Goal: Check status: Check status

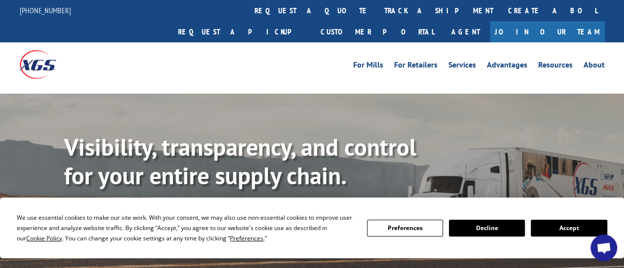
click at [561, 227] on button "Accept" at bounding box center [569, 228] width 76 height 17
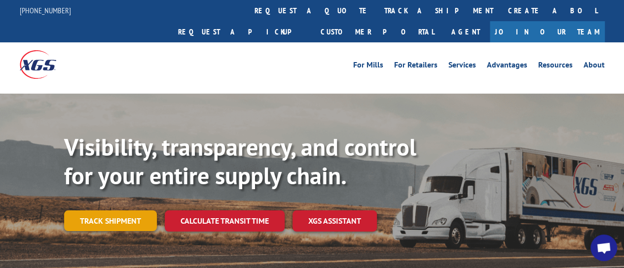
click at [125, 211] on link "Track shipment" at bounding box center [110, 221] width 93 height 21
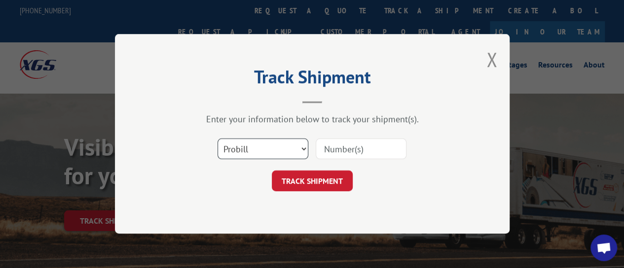
click at [299, 149] on select "Select category... Probill BOL PO" at bounding box center [263, 149] width 91 height 21
click at [218, 139] on select "Select category... Probill BOL PO" at bounding box center [263, 149] width 91 height 21
click at [342, 151] on input at bounding box center [361, 149] width 91 height 21
click at [290, 140] on select "Select category... Probill BOL PO" at bounding box center [263, 149] width 91 height 21
select select "probill"
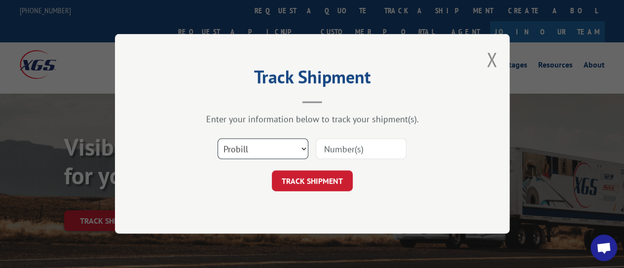
click at [218, 139] on select "Select category... Probill BOL PO" at bounding box center [263, 149] width 91 height 21
click at [329, 148] on input at bounding box center [361, 149] width 91 height 21
paste input "17049533"
type input "17049533"
click button "TRACK SHIPMENT" at bounding box center [312, 181] width 81 height 21
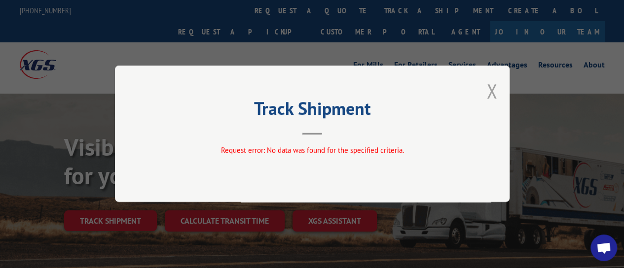
click at [496, 81] on button "Close modal" at bounding box center [491, 91] width 11 height 26
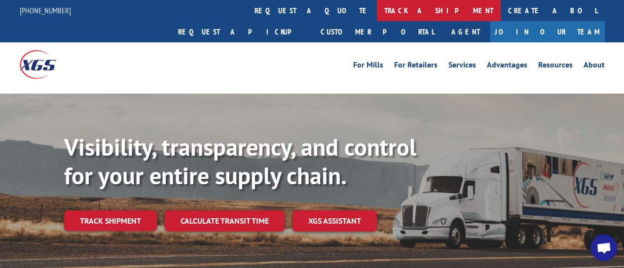
click at [377, 7] on link "track a shipment" at bounding box center [439, 10] width 124 height 21
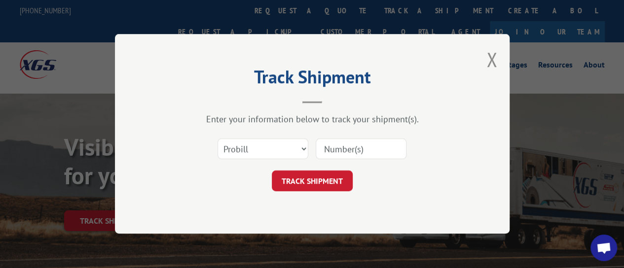
click at [262, 161] on div "Select category... Probill BOL PO" at bounding box center [312, 149] width 296 height 33
click at [262, 154] on select "Select category... Probill BOL PO" at bounding box center [263, 149] width 91 height 21
select select "bol"
click at [218, 139] on select "Select category... Probill BOL PO" at bounding box center [263, 149] width 91 height 21
click at [331, 144] on input at bounding box center [361, 149] width 91 height 21
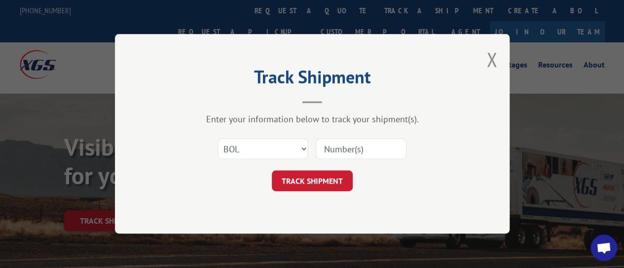
paste input "17049533"
type input "17049533"
click button "TRACK SHIPMENT" at bounding box center [312, 181] width 81 height 21
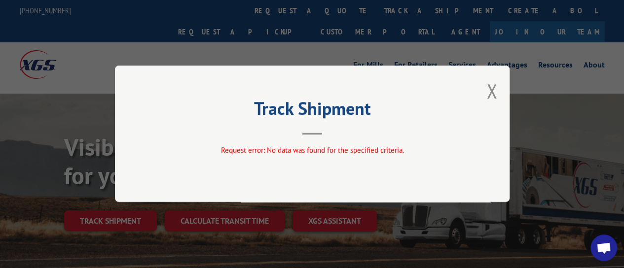
click at [497, 90] on div "Track Shipment Request error: No data was found for the specified criteria." at bounding box center [312, 134] width 395 height 137
click at [489, 95] on button "Close modal" at bounding box center [491, 91] width 11 height 26
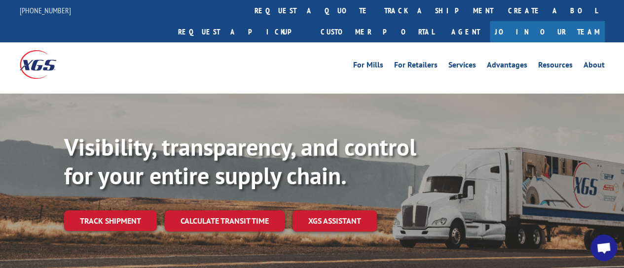
click at [377, 7] on link "track a shipment" at bounding box center [439, 10] width 124 height 21
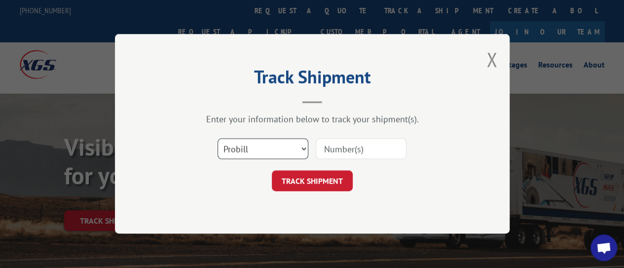
drag, startPoint x: 281, startPoint y: 152, endPoint x: 276, endPoint y: 155, distance: 6.0
click at [281, 152] on select "Select category... Probill BOL PO" at bounding box center [263, 149] width 91 height 21
select select "po"
click at [218, 139] on select "Select category... Probill BOL PO" at bounding box center [263, 149] width 91 height 21
click at [346, 149] on input at bounding box center [361, 149] width 91 height 21
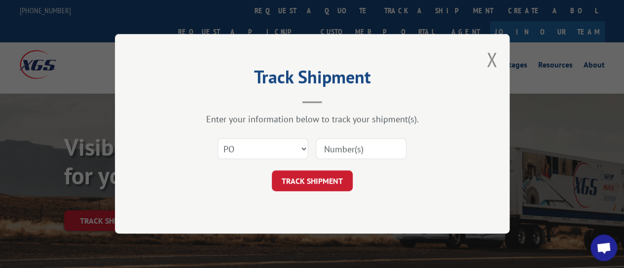
paste input "17049533"
type input "17049533"
click button "TRACK SHIPMENT" at bounding box center [312, 181] width 81 height 21
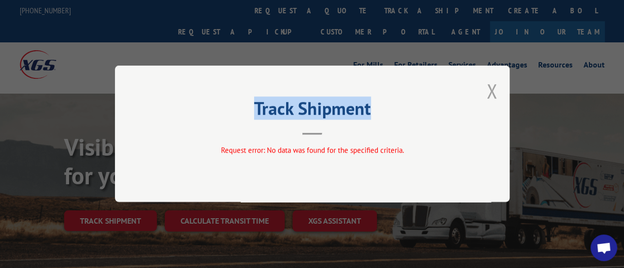
drag, startPoint x: 497, startPoint y: 92, endPoint x: 492, endPoint y: 91, distance: 5.1
click at [493, 91] on div "Track Shipment Request error: No data was found for the specified criteria." at bounding box center [312, 134] width 395 height 137
click at [492, 92] on button "Close modal" at bounding box center [491, 91] width 11 height 26
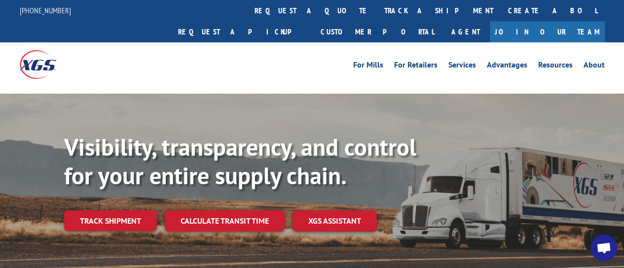
click at [45, 50] on img at bounding box center [38, 64] width 37 height 28
click at [42, 50] on img at bounding box center [38, 64] width 37 height 28
click at [36, 50] on img at bounding box center [38, 64] width 37 height 28
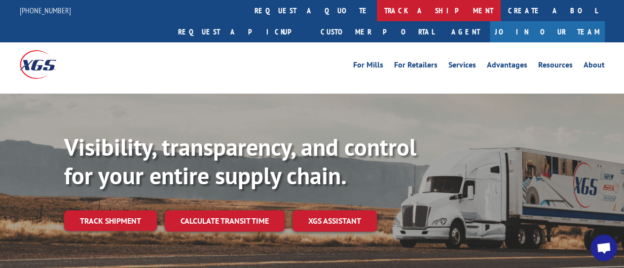
click at [377, 7] on link "track a shipment" at bounding box center [439, 10] width 124 height 21
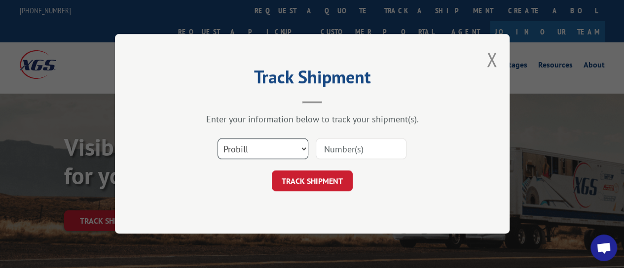
click at [301, 148] on select "Select category... Probill BOL PO" at bounding box center [263, 149] width 91 height 21
select select
click at [218, 139] on select "Select category... Probill BOL PO" at bounding box center [263, 149] width 91 height 21
click at [326, 147] on input at bounding box center [361, 149] width 91 height 21
type input "17049533"
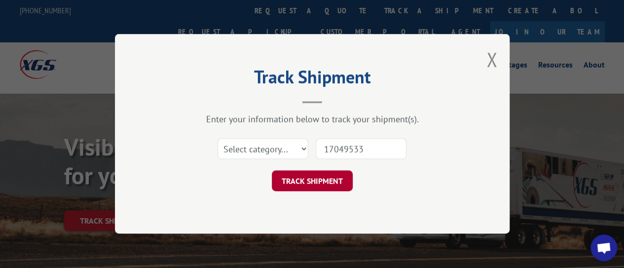
click at [324, 189] on button "TRACK SHIPMENT" at bounding box center [312, 181] width 81 height 21
click at [321, 186] on button "TRACK SHIPMENT" at bounding box center [312, 181] width 81 height 21
click at [321, 185] on button "TRACK SHIPMENT" at bounding box center [312, 181] width 81 height 21
click at [320, 185] on button "TRACK SHIPMENT" at bounding box center [312, 181] width 81 height 21
drag, startPoint x: 320, startPoint y: 185, endPoint x: 314, endPoint y: 178, distance: 9.4
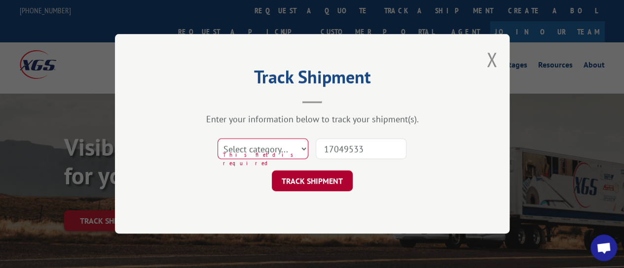
click at [320, 184] on button "TRACK SHIPMENT" at bounding box center [312, 181] width 81 height 21
click at [280, 145] on select "Select category... Probill BOL PO" at bounding box center [263, 149] width 91 height 21
select select "probill"
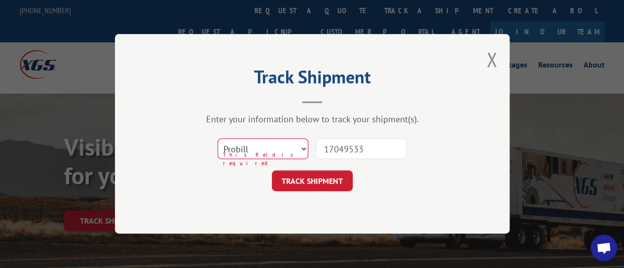
click at [218, 139] on select "Select category... Probill BOL PO" at bounding box center [263, 149] width 91 height 21
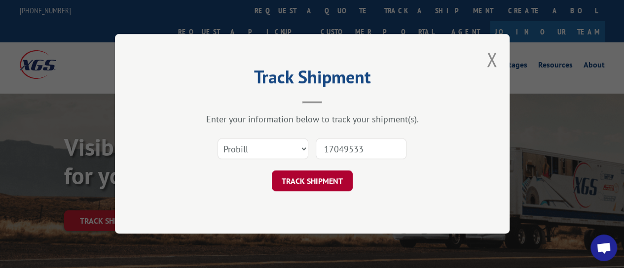
click at [280, 179] on button "TRACK SHIPMENT" at bounding box center [312, 181] width 81 height 21
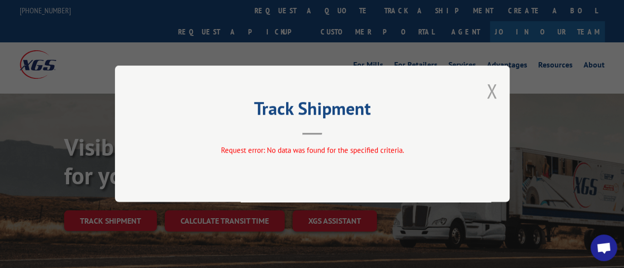
click at [486, 96] on button "Close modal" at bounding box center [491, 91] width 11 height 26
